Goal: Book appointment/travel/reservation

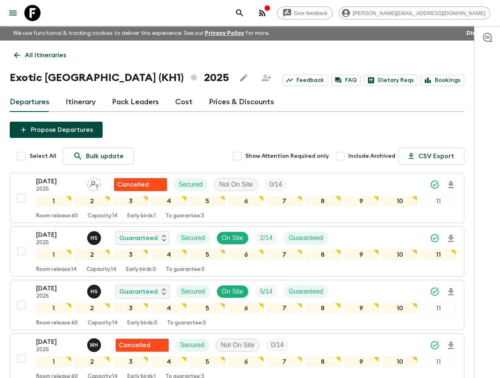
click at [245, 15] on icon "search adventures" at bounding box center [240, 13] width 10 height 10
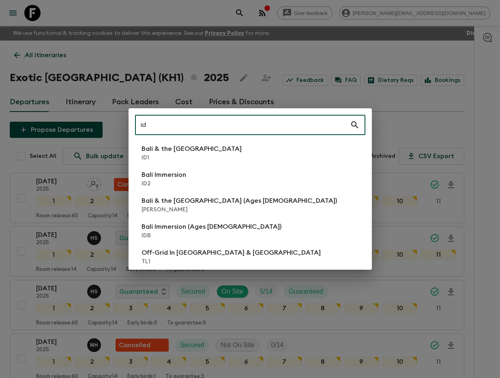
type input "id1"
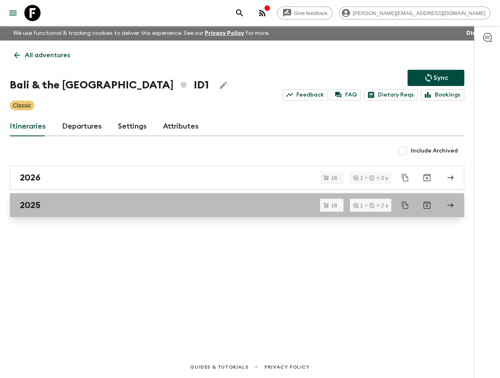
click at [128, 195] on link "2025" at bounding box center [237, 205] width 455 height 24
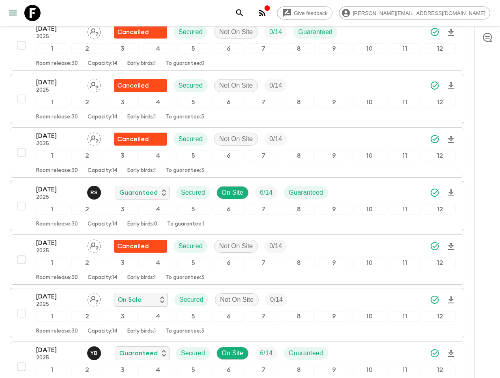
scroll to position [488, 0]
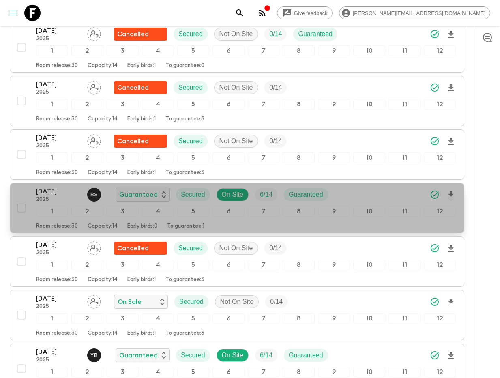
click at [48, 187] on p "[DATE]" at bounding box center [58, 192] width 45 height 10
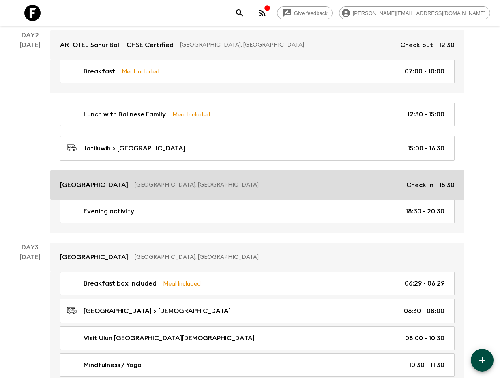
scroll to position [248, 0]
